Goal: Check status: Check status

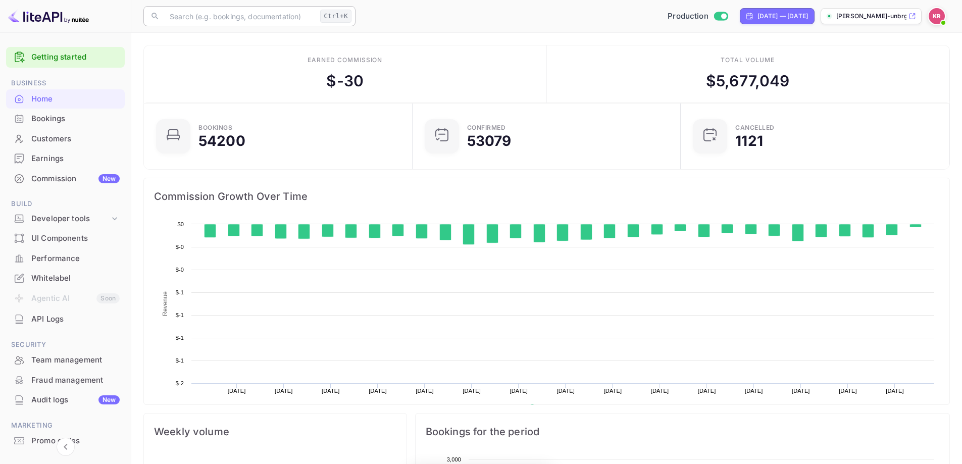
click at [202, 13] on input "text" at bounding box center [240, 16] width 153 height 20
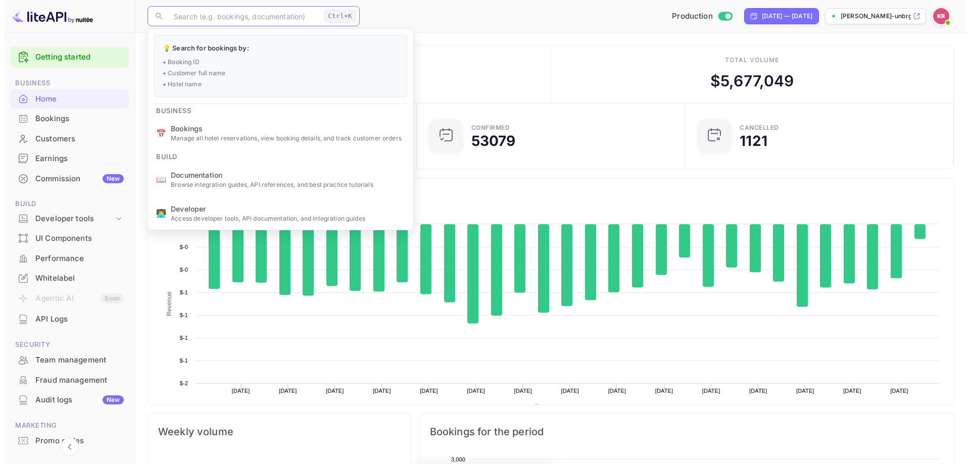
scroll to position [8, 8]
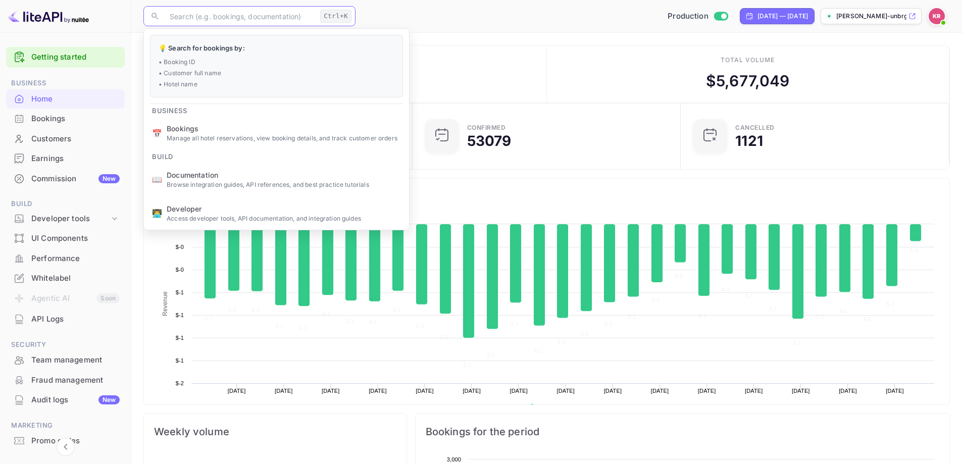
paste input "HfCCCr3WK"
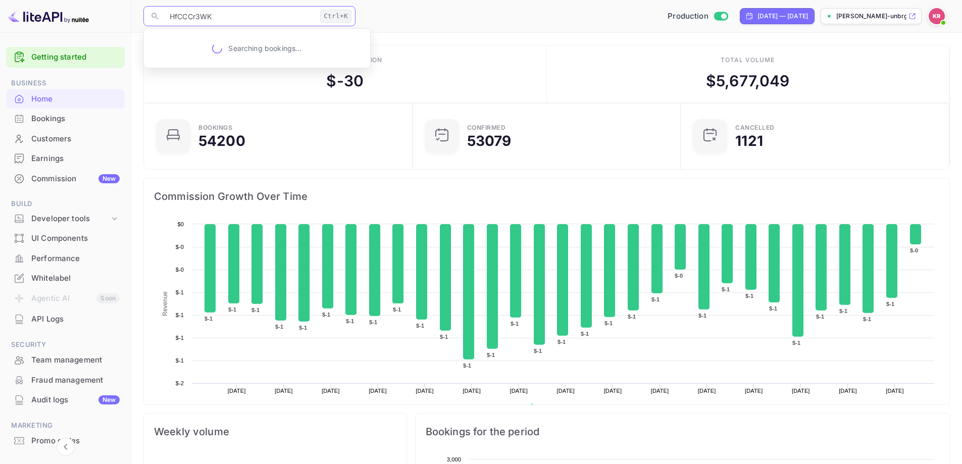
type input "HfCCCr3WK"
